Goal: Task Accomplishment & Management: Use online tool/utility

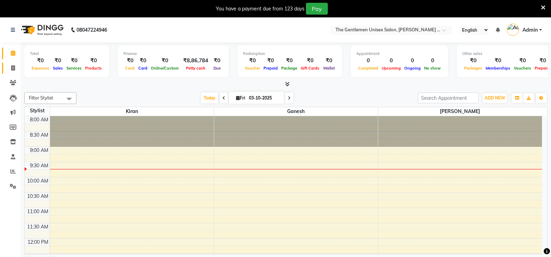
click at [13, 73] on li "Invoice" at bounding box center [10, 68] width 21 height 15
click at [13, 73] on link "Invoice" at bounding box center [10, 68] width 17 height 11
select select "service"
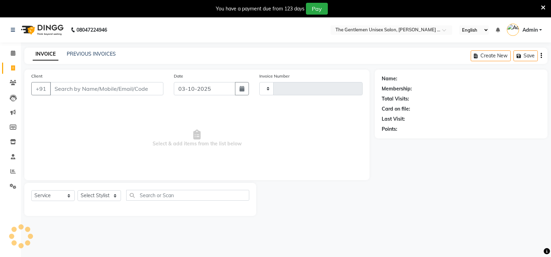
type input "1198"
select select "5552"
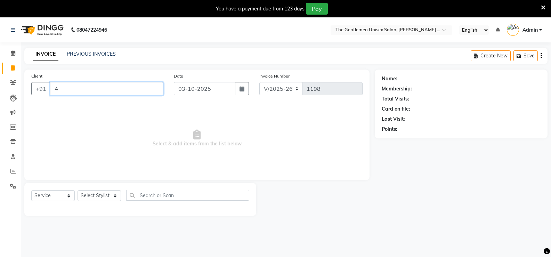
type input "4"
